Goal: Task Accomplishment & Management: Manage account settings

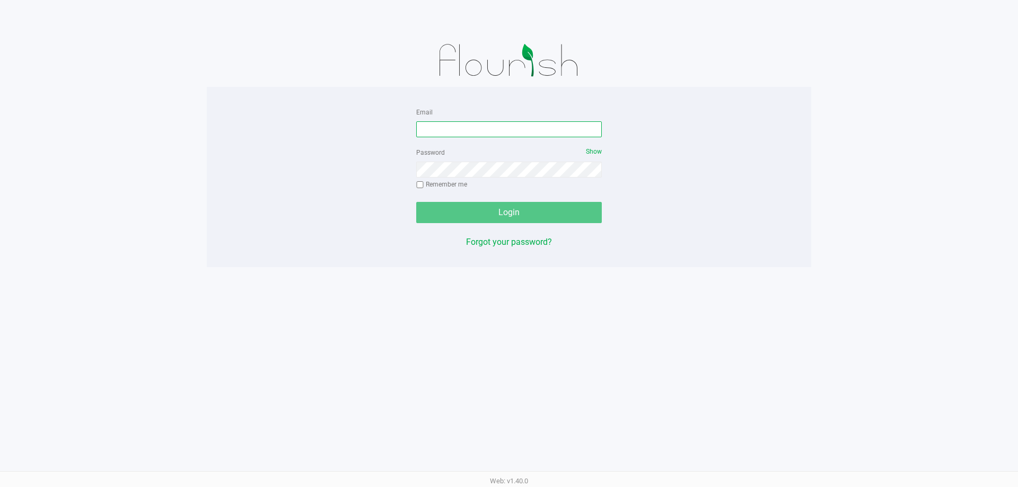
click at [440, 131] on input "Email" at bounding box center [509, 129] width 186 height 16
type input "[EMAIL_ADDRESS][DOMAIN_NAME]"
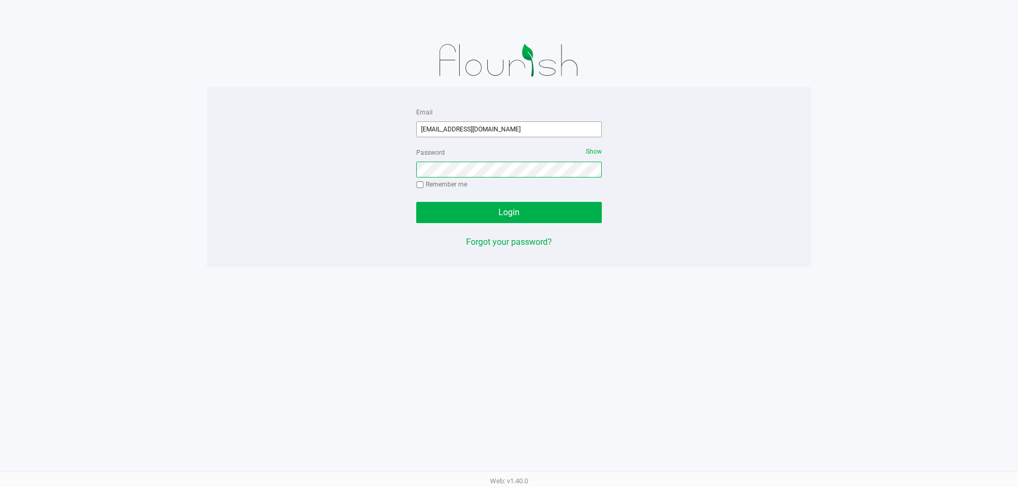
click at [416, 202] on button "Login" at bounding box center [509, 212] width 186 height 21
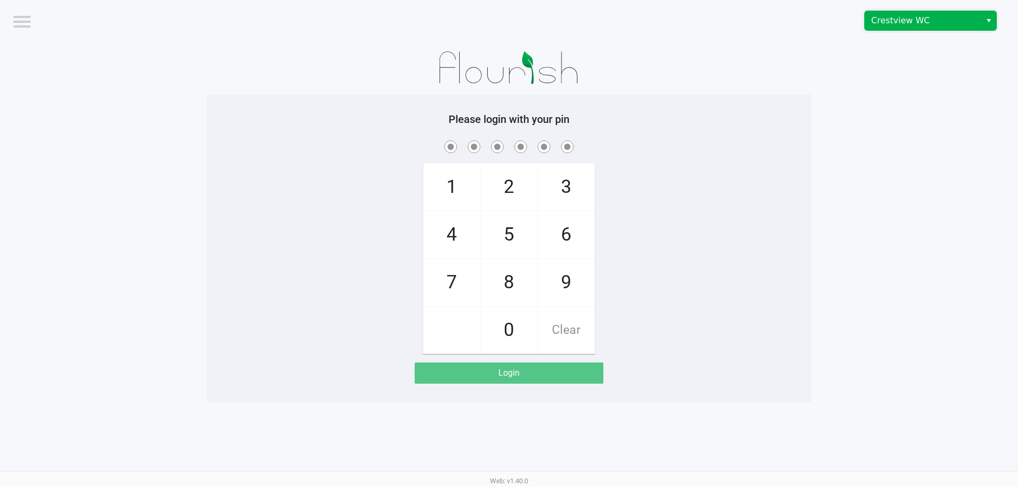
click at [929, 24] on span "Crestview WC" at bounding box center [922, 20] width 103 height 13
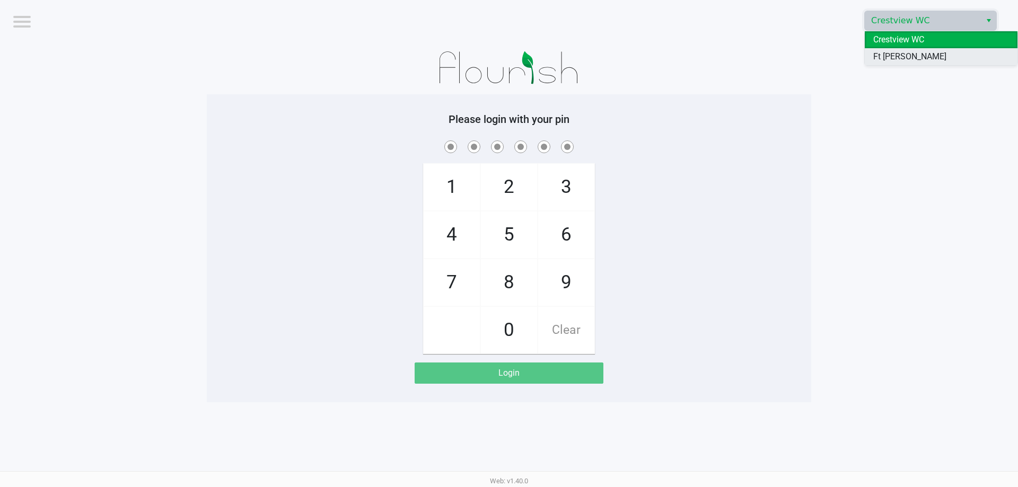
click at [927, 54] on span "Ft [PERSON_NAME][GEOGRAPHIC_DATA]" at bounding box center [941, 62] width 136 height 25
